Goal: Find contact information: Find contact information

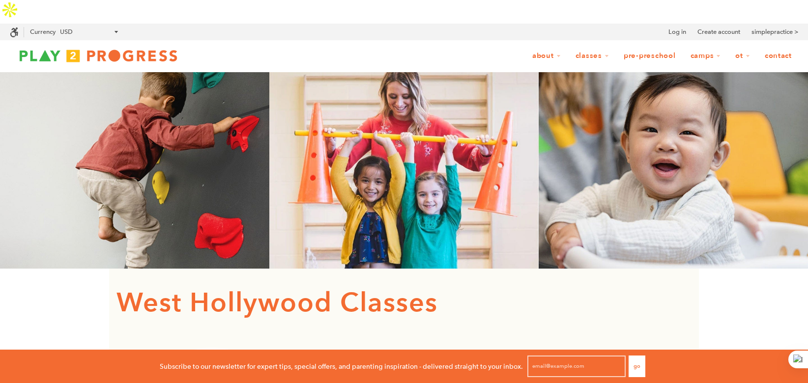
scroll to position [8, 8]
click at [551, 137] on div at bounding box center [404, 170] width 808 height 197
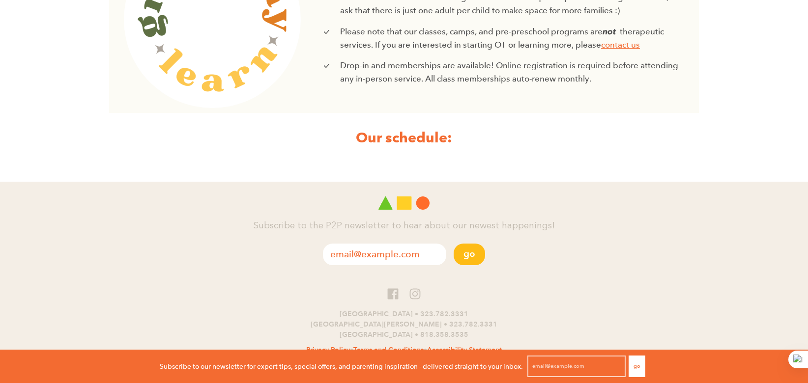
scroll to position [416, 0]
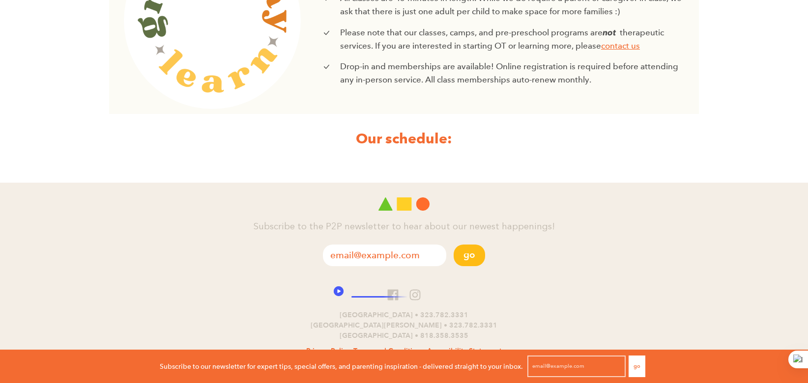
click at [387, 310] on p "West Hollywood • 323.782.3331 Santa Monica • 323.782.3331 Studio City • 818.358…" at bounding box center [404, 325] width 808 height 31
click at [393, 310] on p "West Hollywood • 323.782.3331 Santa Monica • 323.782.3331 Studio City • 818.358…" at bounding box center [404, 325] width 808 height 31
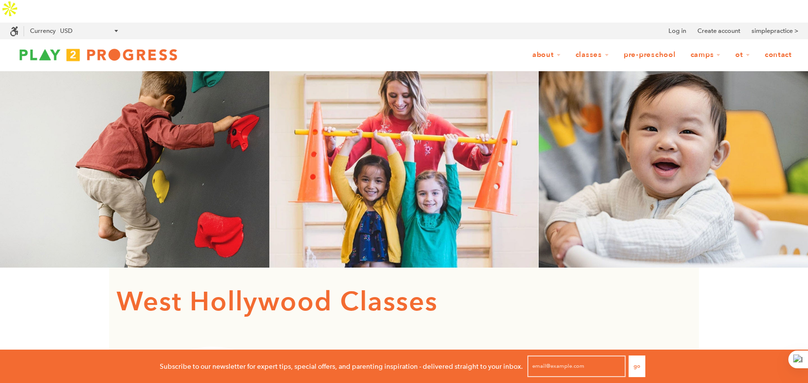
scroll to position [0, 0]
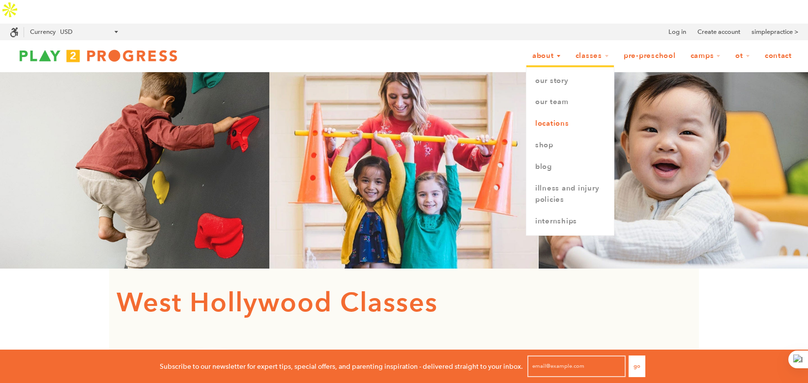
click at [550, 113] on link "Locations" at bounding box center [569, 124] width 87 height 22
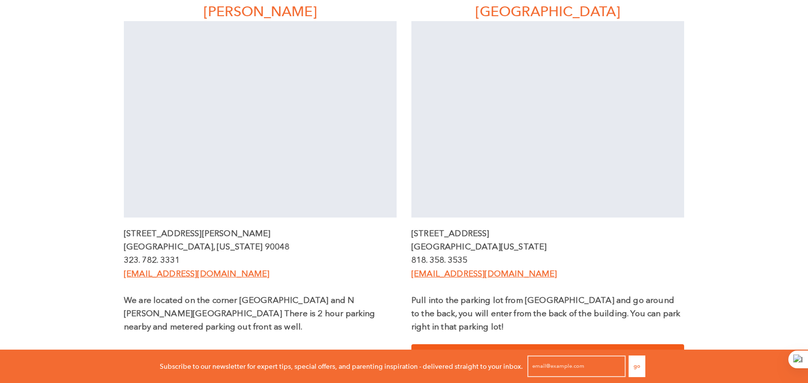
scroll to position [317, 0]
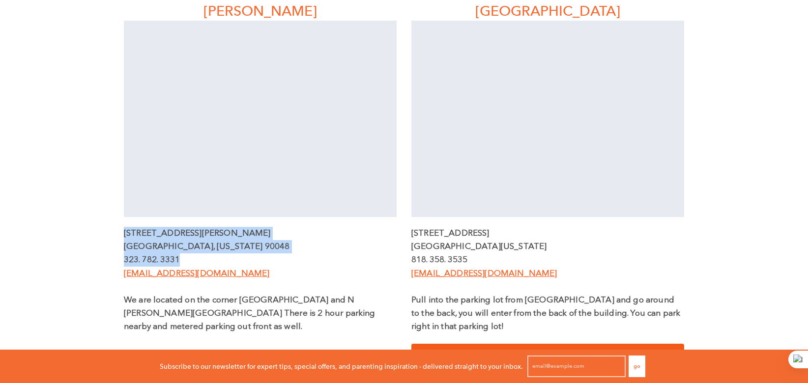
drag, startPoint x: 190, startPoint y: 234, endPoint x: 126, endPoint y: 213, distance: 67.1
click at [126, 227] on div "[STREET_ADDRESS][PERSON_NAME][US_STATE]. 782. 3331 [EMAIL_ADDRESS][DOMAIN_NAME]…" at bounding box center [260, 287] width 273 height 120
copy div "[STREET_ADDRESS][PERSON_NAME][US_STATE]. 782. 3331"
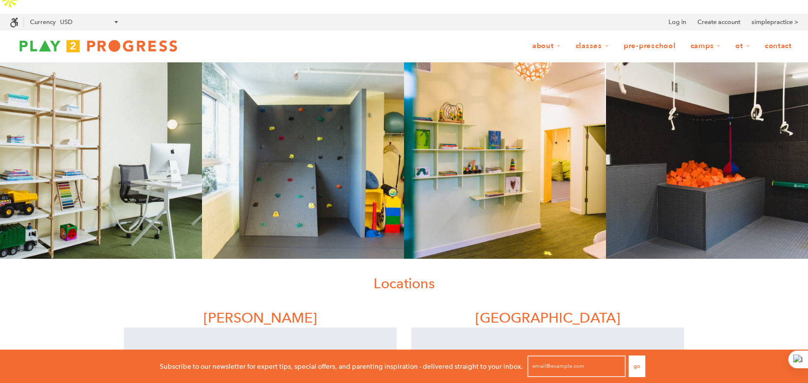
scroll to position [3, 0]
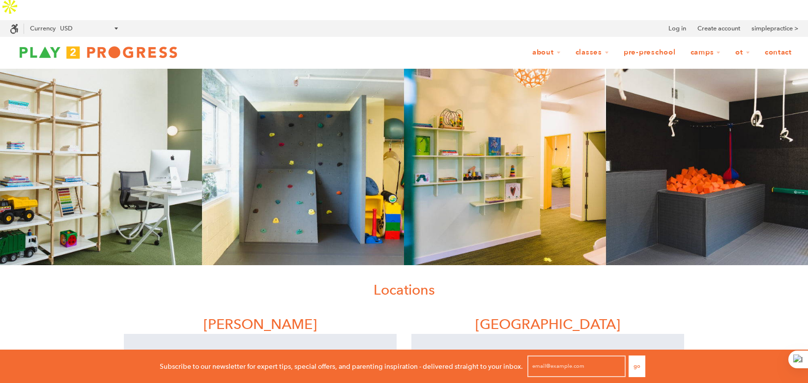
click at [286, 43] on ul "About Our Story Our Team Locations Shop Blog Illness and Injury Policies Intern…" at bounding box center [492, 52] width 611 height 19
